Goal: Check status: Check status

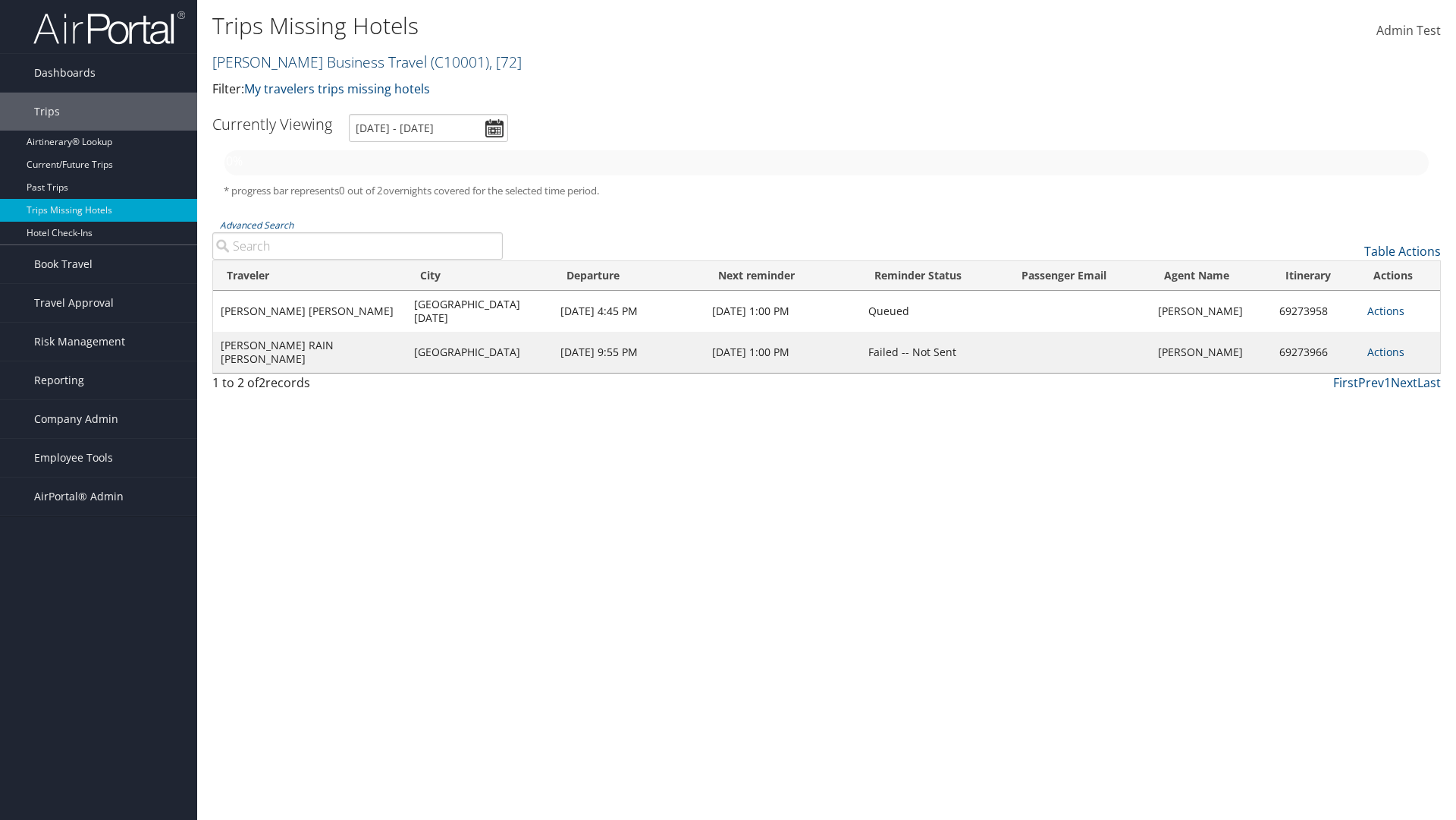
click at [313, 62] on link "[PERSON_NAME] Business Travel ( C10001 ) , [ 72 ]" at bounding box center [367, 62] width 310 height 21
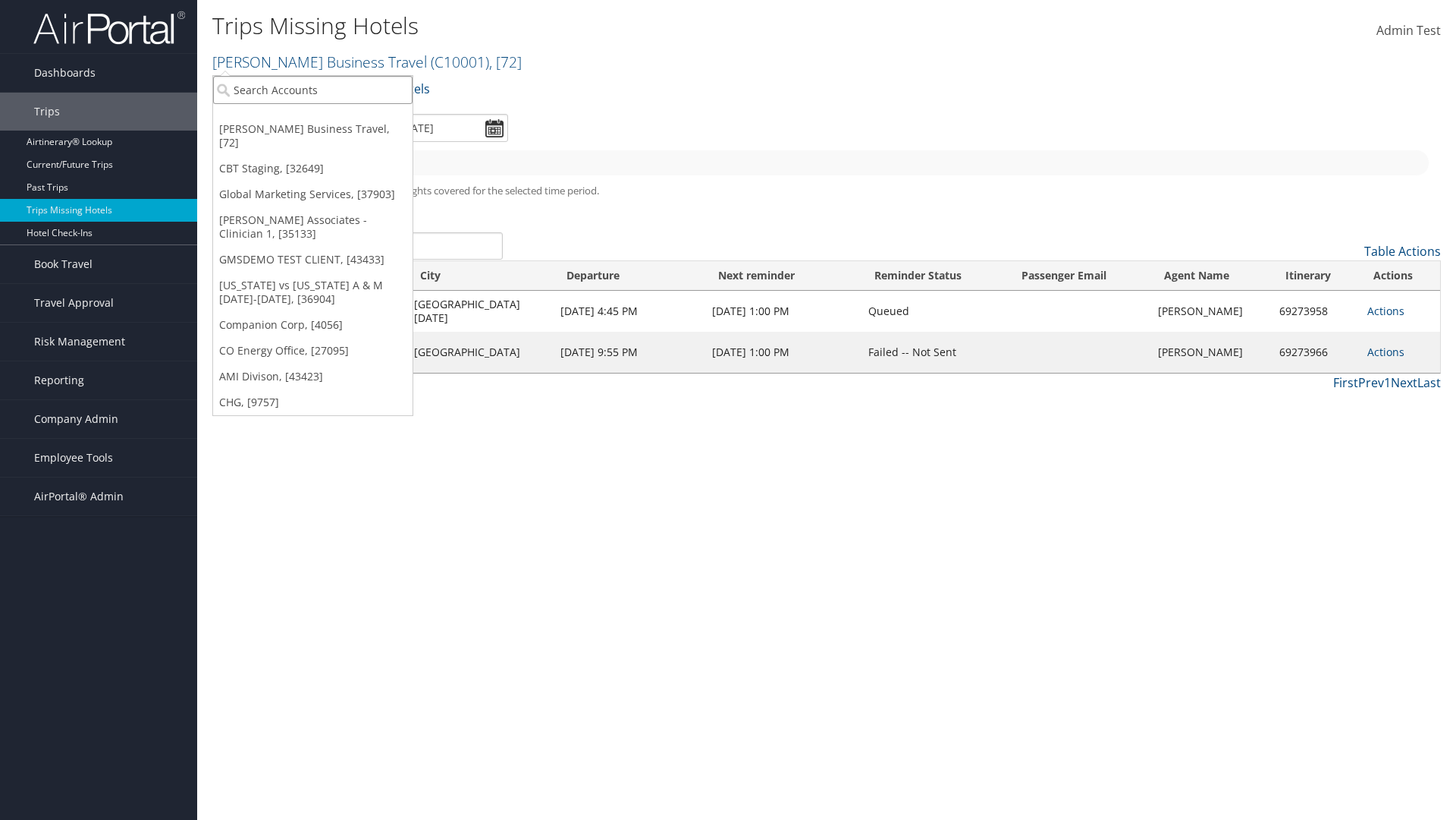
click at [313, 90] on input "search" at bounding box center [313, 90] width 200 height 28
type input "[PERSON_NAME] Business Travel"
click at [334, 132] on div "Account" at bounding box center [334, 132] width 259 height 13
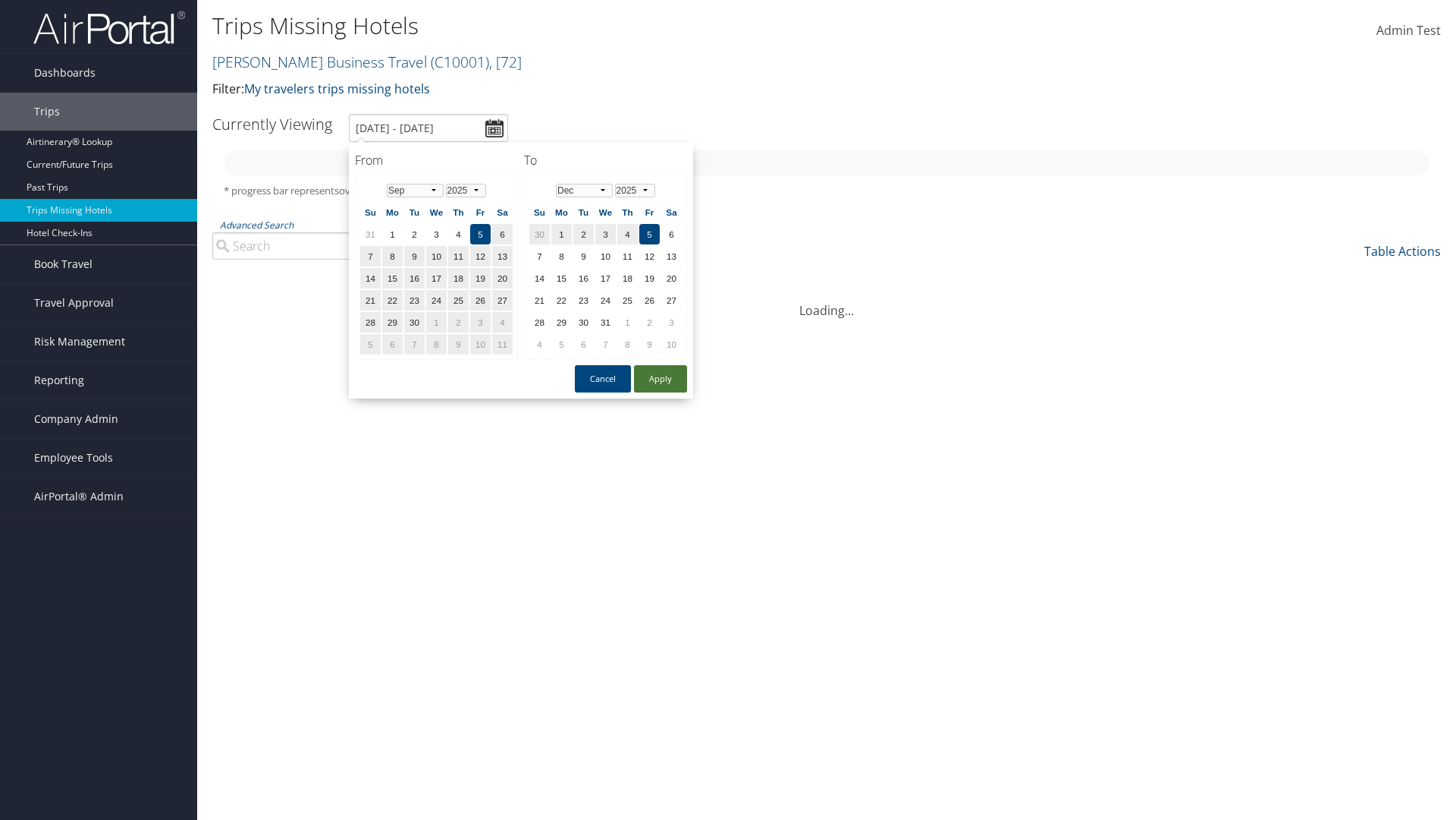
click at [661, 379] on button "Apply" at bounding box center [661, 378] width 53 height 27
type input "[DATE] - [DATE]"
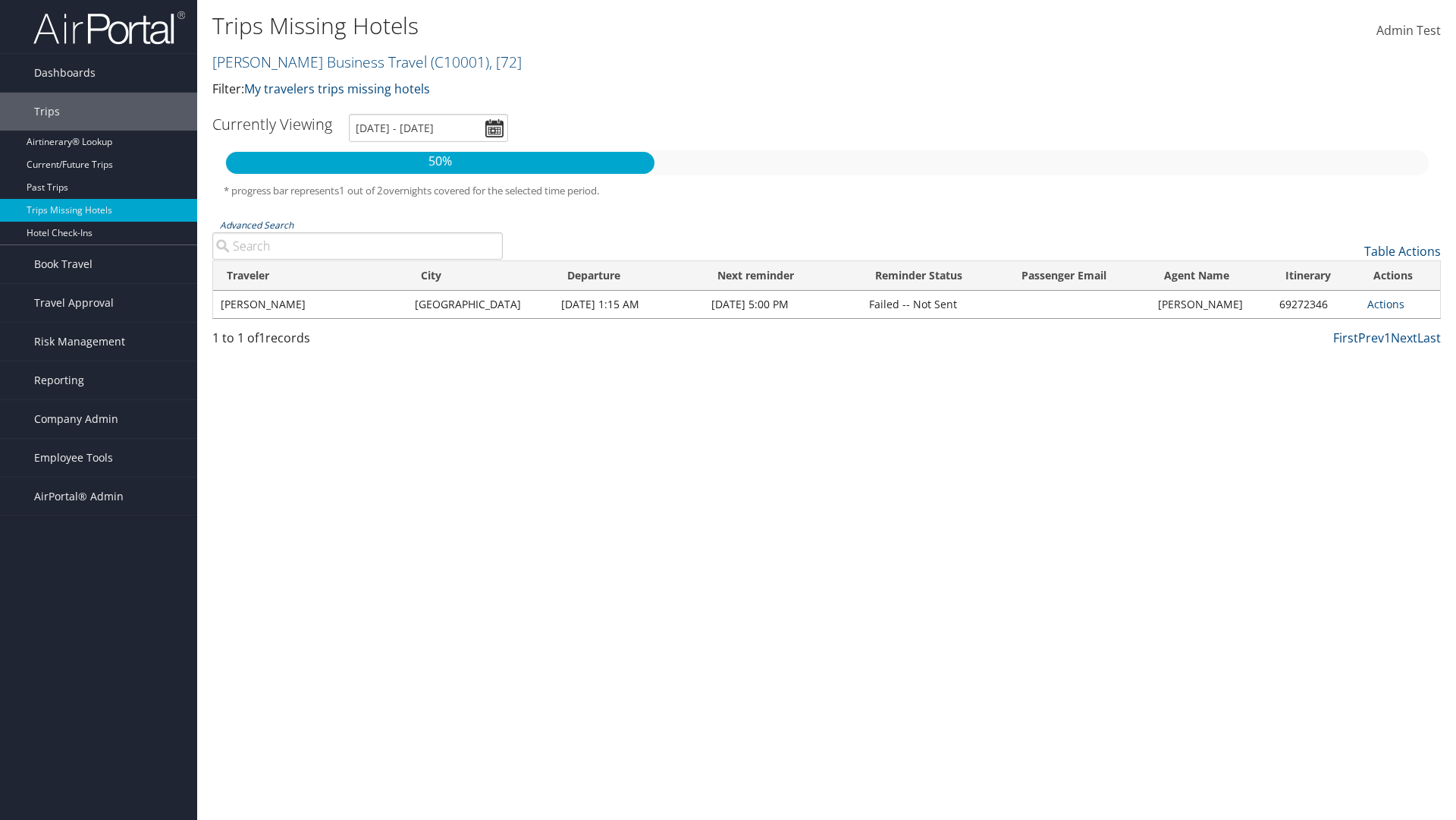
click at [256, 225] on link "Advanced Search" at bounding box center [256, 225] width 73 height 12
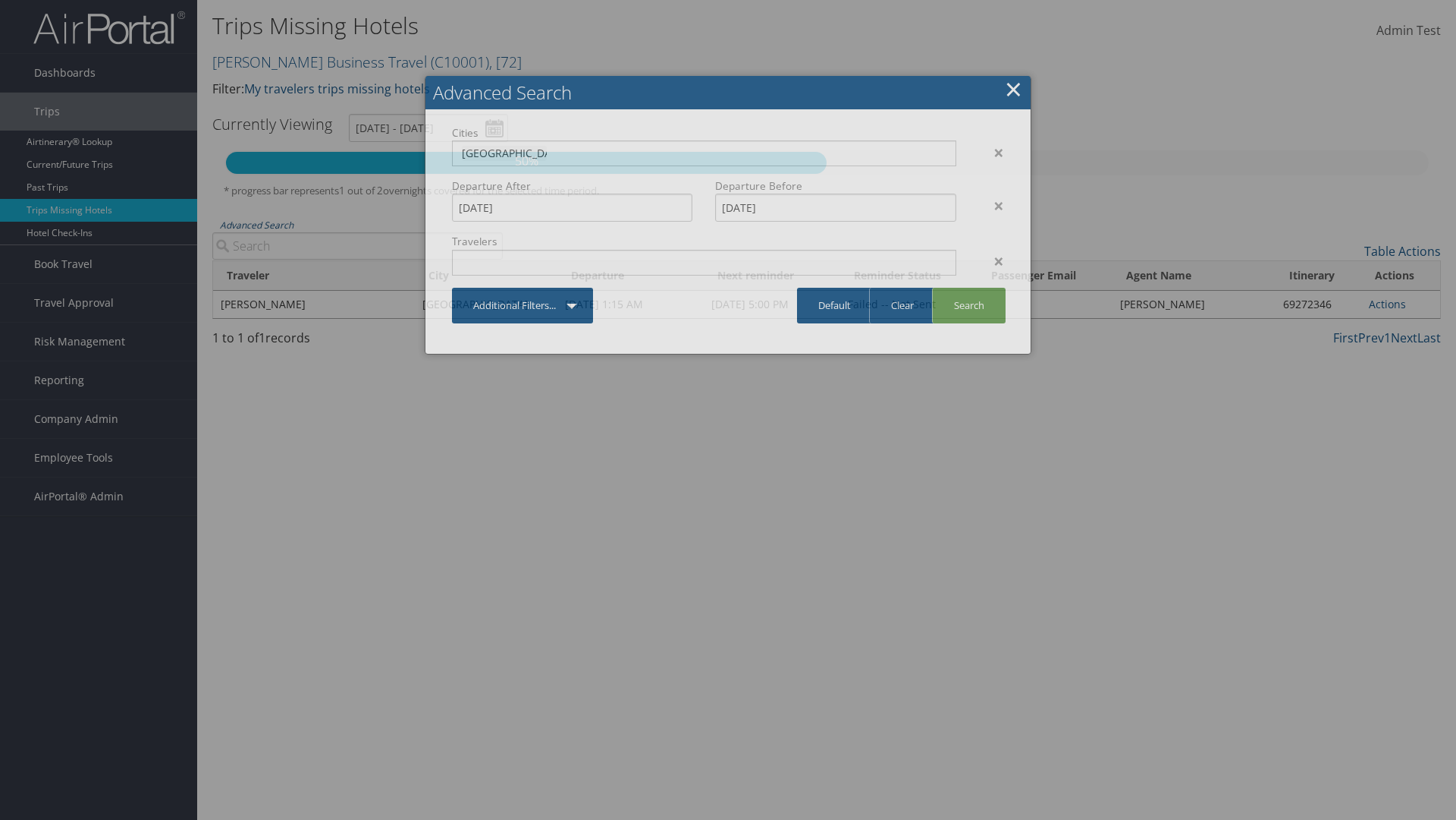
type input "[GEOGRAPHIC_DATA]"
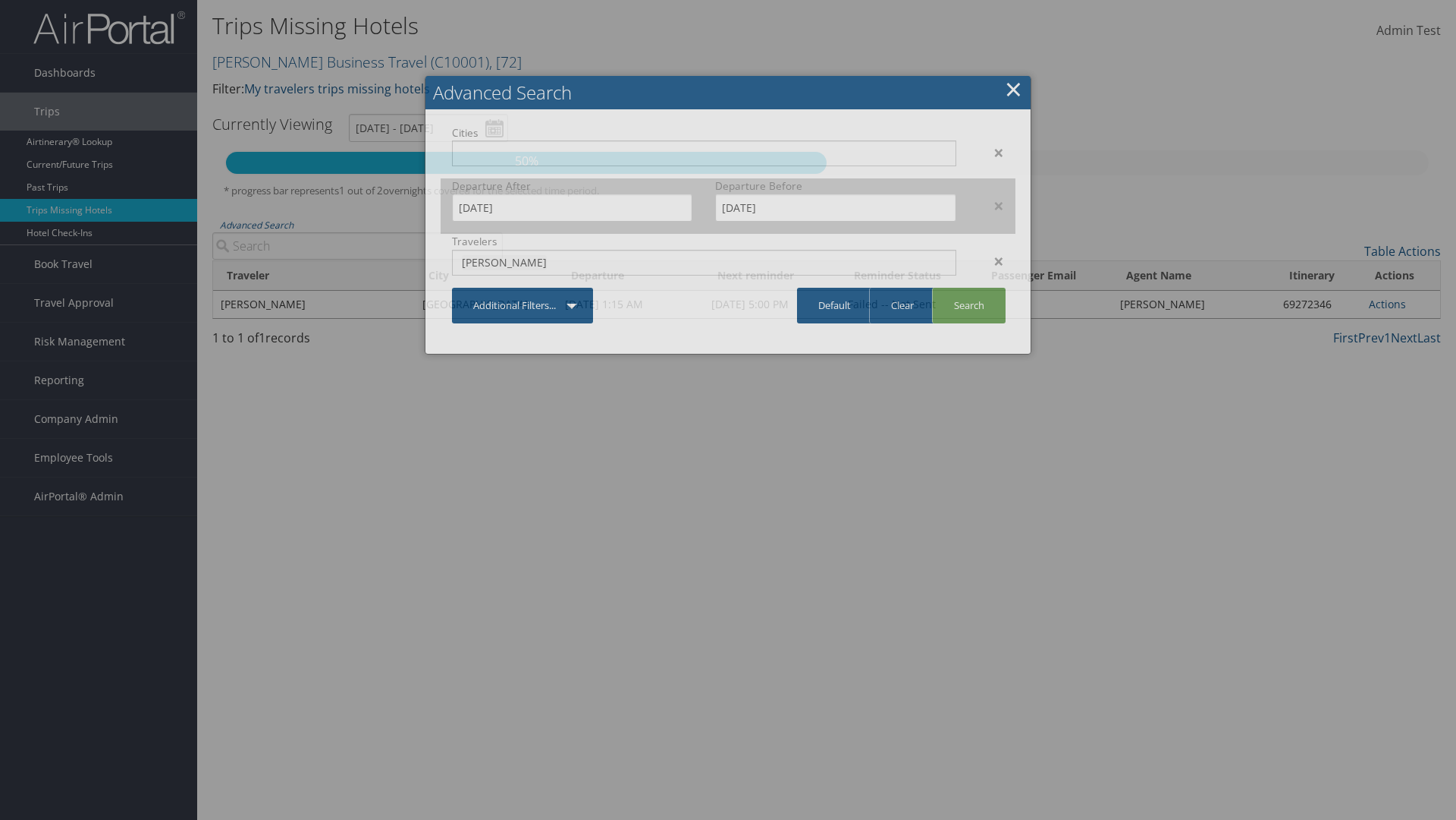
type input "[PERSON_NAME]"
click at [572, 207] on input "[DATE]" at bounding box center [572, 207] width 240 height 28
type input "[PERSON_NAME]"
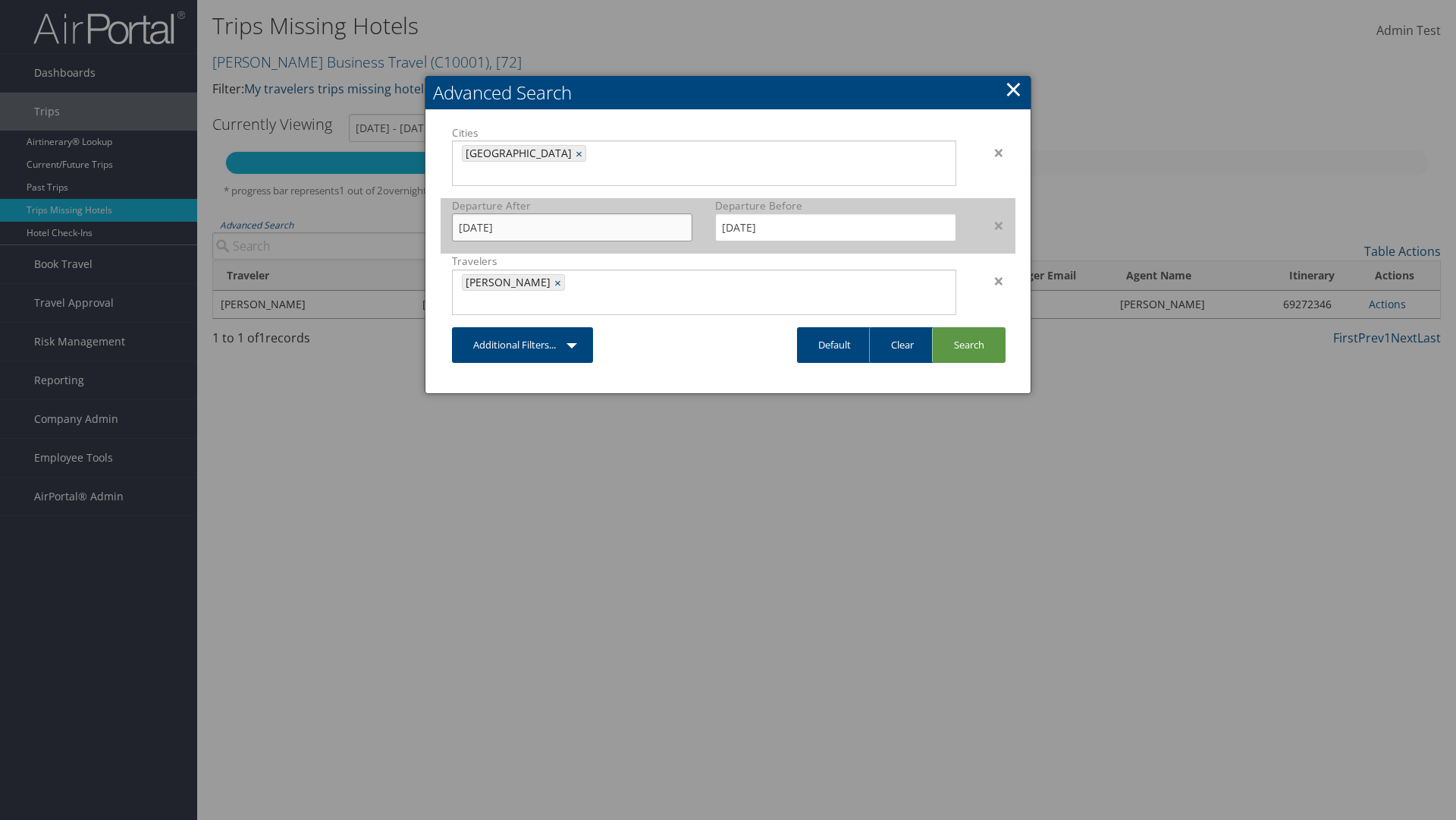
type input "[DATE]"
click at [836, 213] on input "[DATE]" at bounding box center [835, 227] width 240 height 28
type input "[DATE]"
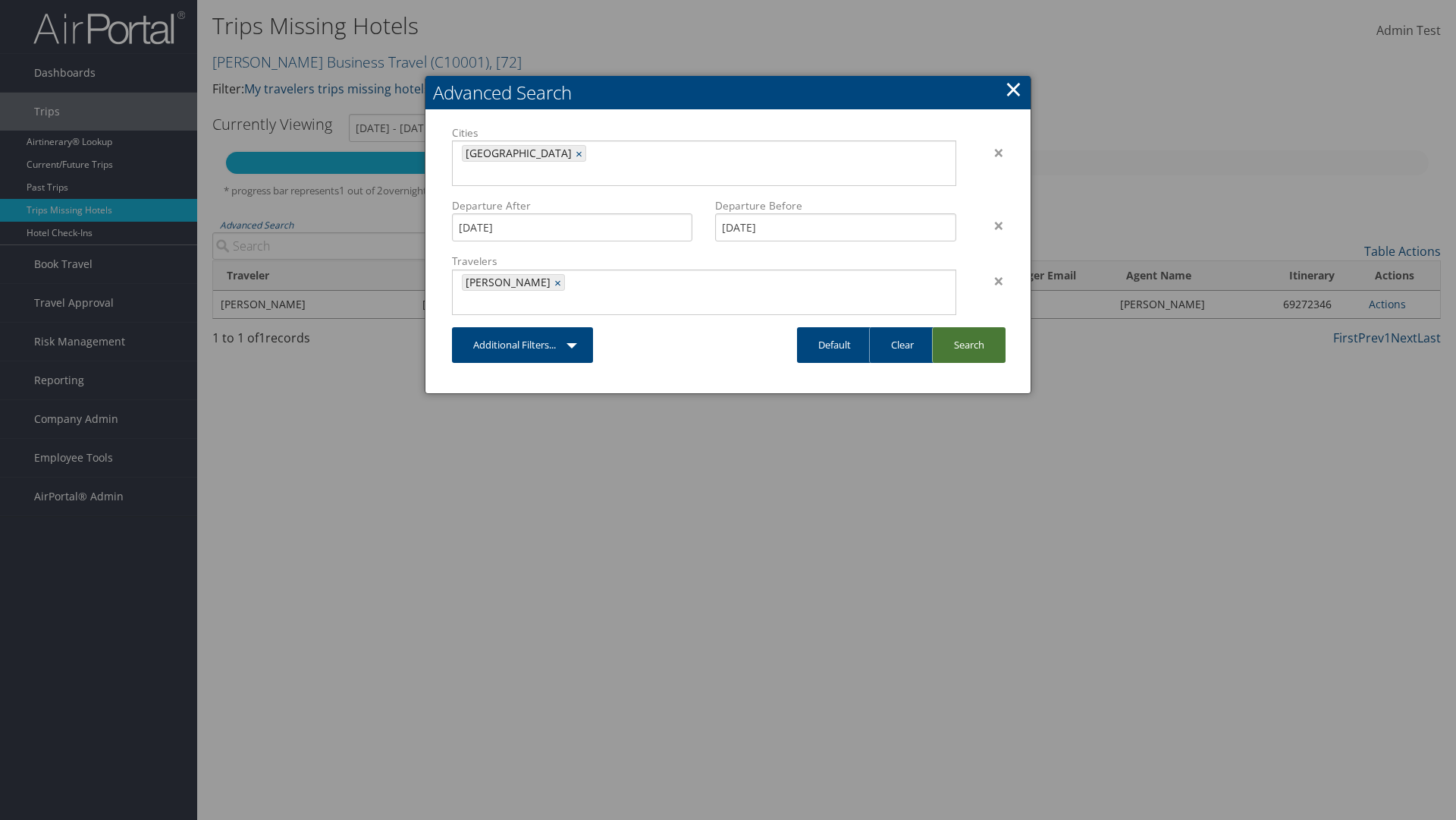
click at [968, 327] on link "Search" at bounding box center [968, 345] width 73 height 36
type input "[DATE] - [DATE]"
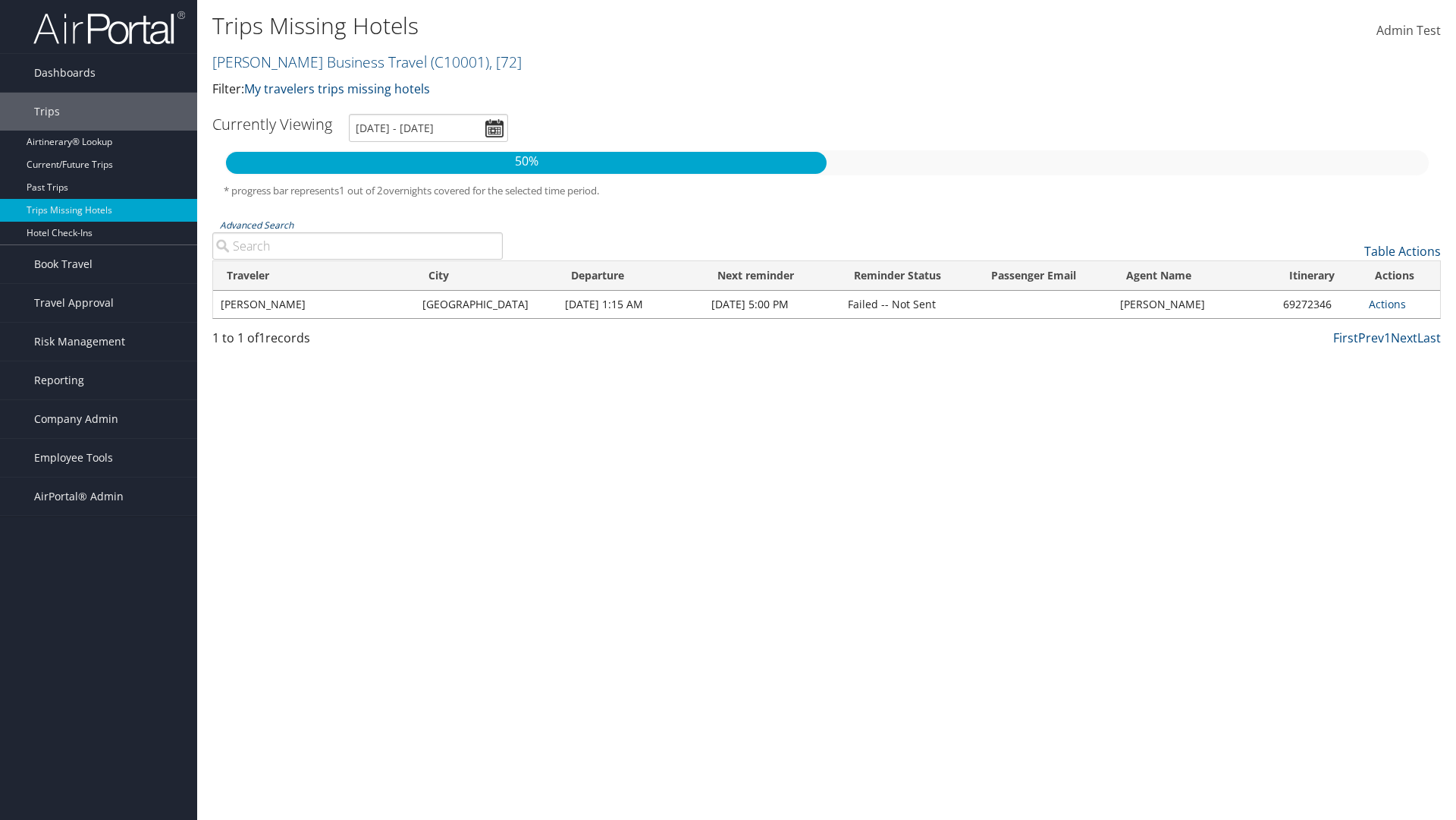
click at [256, 225] on link "Advanced Search" at bounding box center [256, 225] width 73 height 12
